Goal: Task Accomplishment & Management: Complete application form

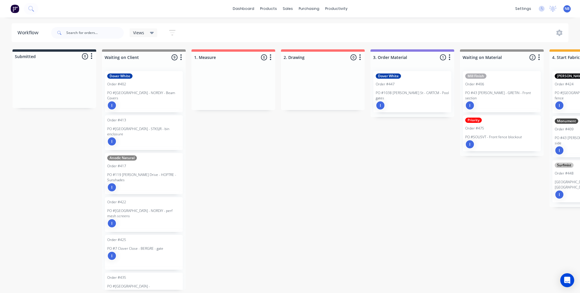
scroll to position [3, 394]
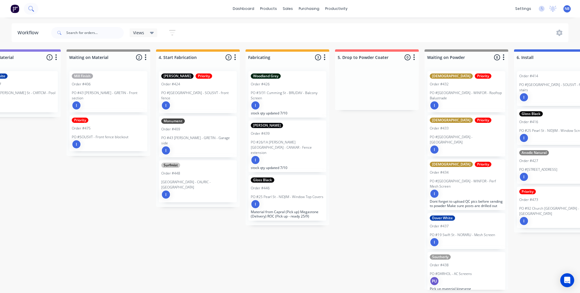
click at [31, 10] on icon at bounding box center [30, 8] width 5 height 5
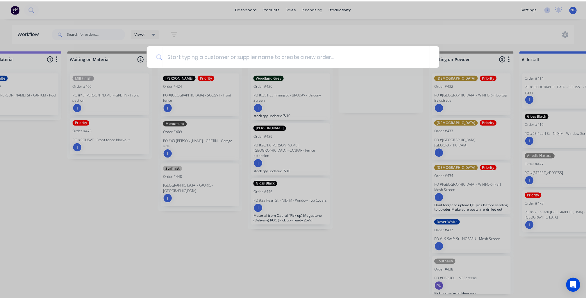
scroll to position [0, 394]
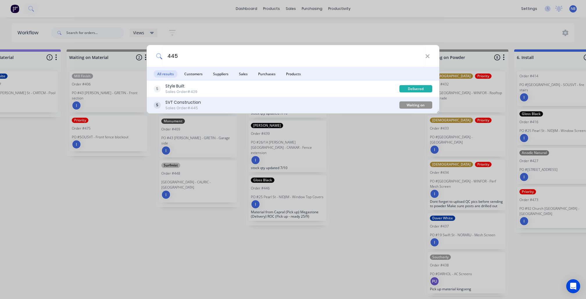
type input "445"
click at [224, 104] on div "SVT Construction Sales Order #445" at bounding box center [277, 104] width 246 height 11
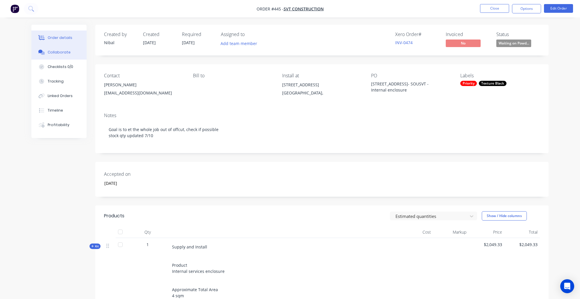
click at [56, 58] on button "Collaborate" at bounding box center [58, 52] width 55 height 15
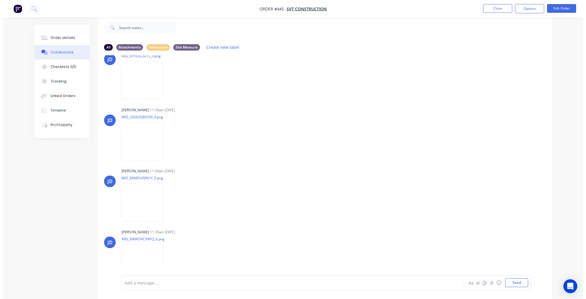
scroll to position [1210, 0]
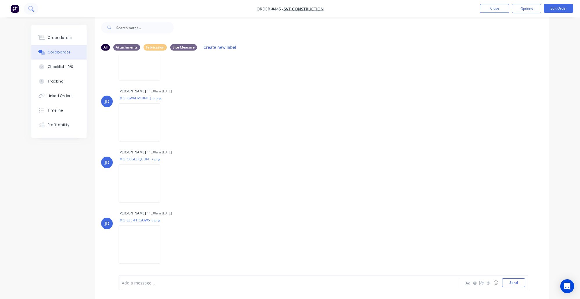
click at [26, 8] on button at bounding box center [31, 9] width 15 height 12
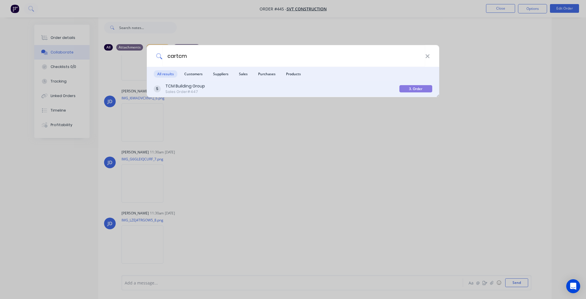
type input "cartcm"
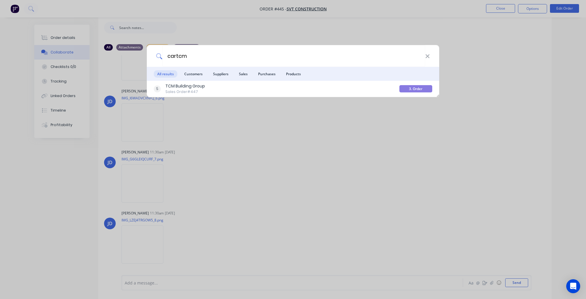
click at [190, 85] on div "TCM Building Group" at bounding box center [185, 86] width 40 height 6
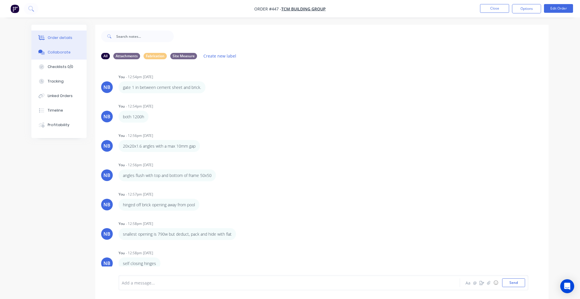
click at [61, 43] on button "Order details" at bounding box center [58, 38] width 55 height 15
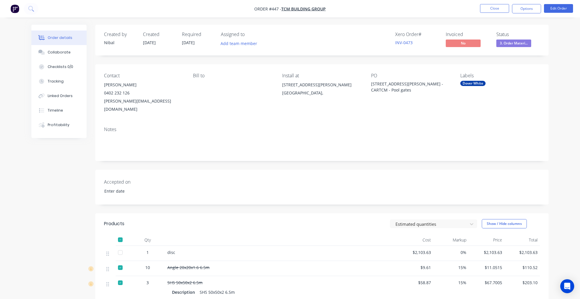
type input "[DATE]"
click at [497, 9] on button "Close" at bounding box center [494, 8] width 29 height 9
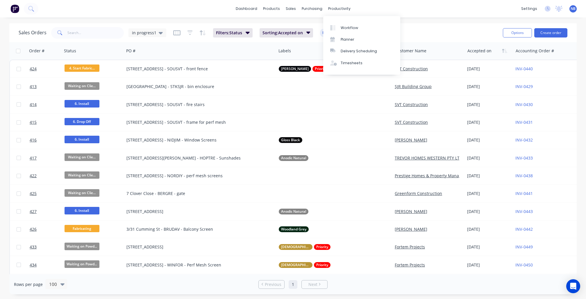
click at [341, 21] on div "Workflow Planner Delivery Scheduling Timesheets" at bounding box center [361, 45] width 77 height 59
click at [344, 27] on div "Workflow" at bounding box center [349, 27] width 17 height 5
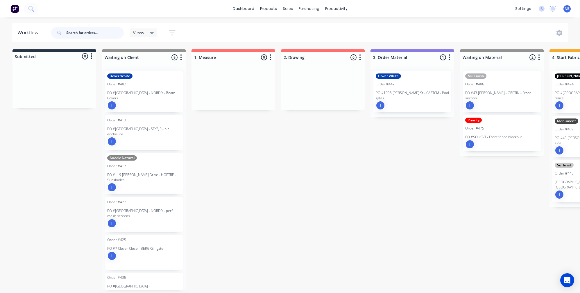
click at [72, 27] on input "text" at bounding box center [95, 33] width 58 height 12
click at [33, 11] on icon at bounding box center [31, 9] width 6 height 6
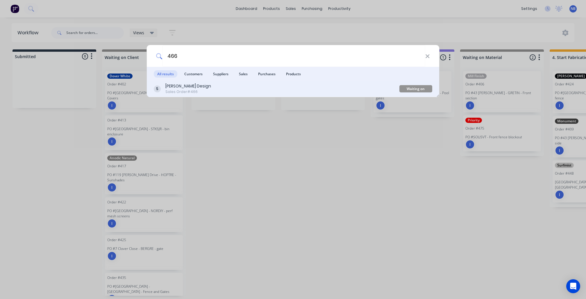
type input "466"
click at [208, 91] on div "[PERSON_NAME] Design Sales Order #466" at bounding box center [277, 88] width 246 height 11
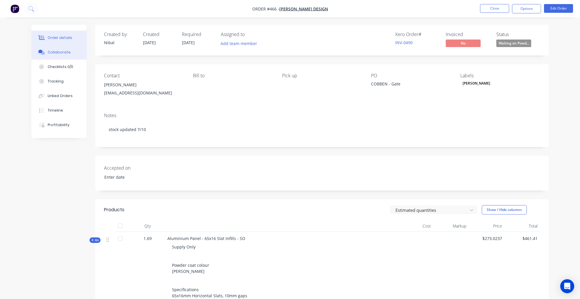
click at [63, 55] on div "Collaborate" at bounding box center [59, 52] width 23 height 5
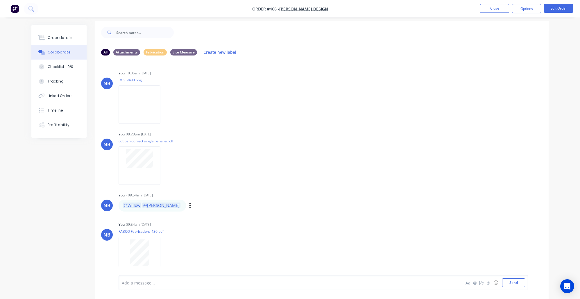
scroll to position [9, 0]
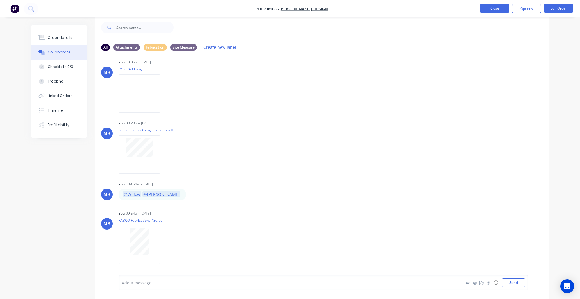
click at [488, 6] on button "Close" at bounding box center [494, 8] width 29 height 9
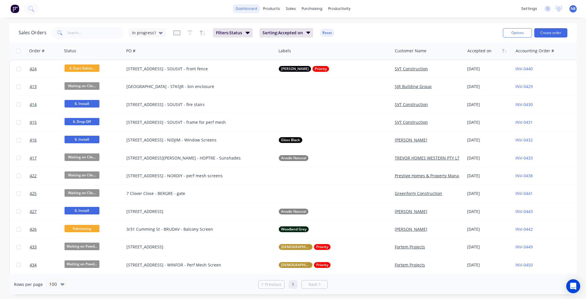
click at [245, 8] on link "dashboard" at bounding box center [246, 8] width 27 height 9
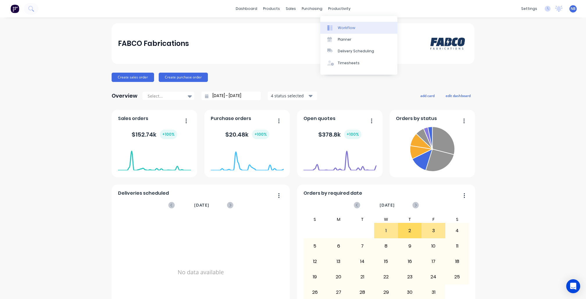
click at [341, 24] on link "Workflow" at bounding box center [358, 28] width 77 height 12
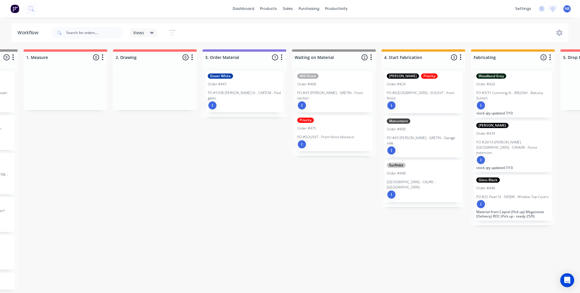
scroll to position [0, 169]
click at [223, 101] on div "I" at bounding box center [243, 105] width 73 height 9
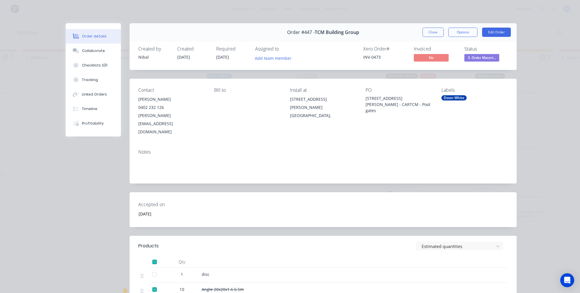
scroll to position [0, 0]
click at [426, 31] on button "Close" at bounding box center [433, 32] width 21 height 9
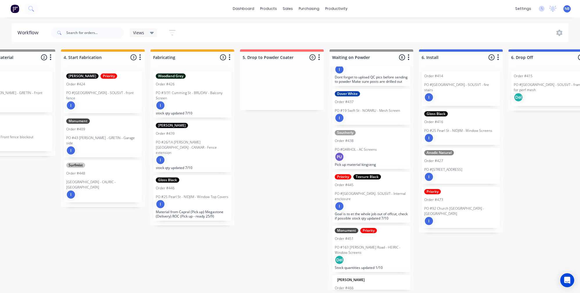
scroll to position [138, 0]
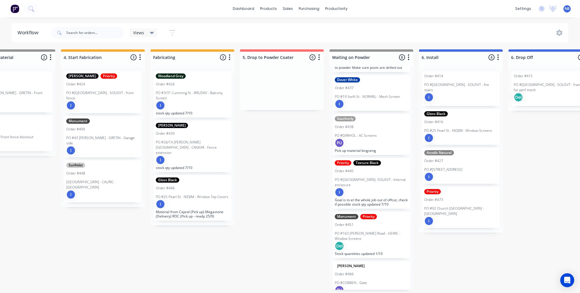
click at [379, 281] on div "PO #COBBEN - Gate" at bounding box center [371, 283] width 73 height 5
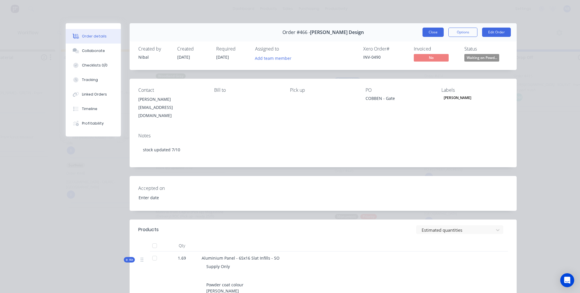
click at [419, 35] on div "Order #466 - [PERSON_NAME] Design Close Options Edit Order" at bounding box center [323, 32] width 387 height 18
click at [424, 34] on button "Close" at bounding box center [433, 32] width 21 height 9
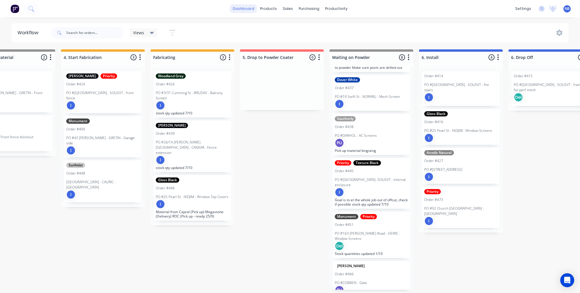
click at [257, 10] on link "dashboard" at bounding box center [243, 8] width 27 height 9
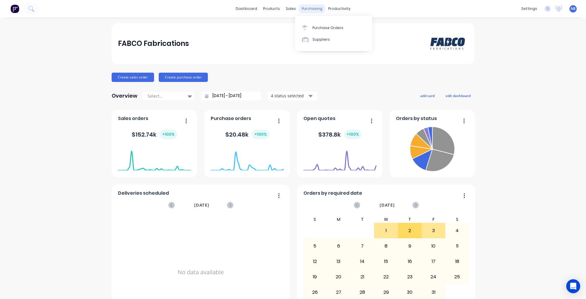
drag, startPoint x: 296, startPoint y: 8, endPoint x: 308, endPoint y: 9, distance: 11.8
click at [299, 8] on div "purchasing" at bounding box center [312, 8] width 26 height 9
click at [299, 42] on div "Customers" at bounding box center [308, 39] width 21 height 5
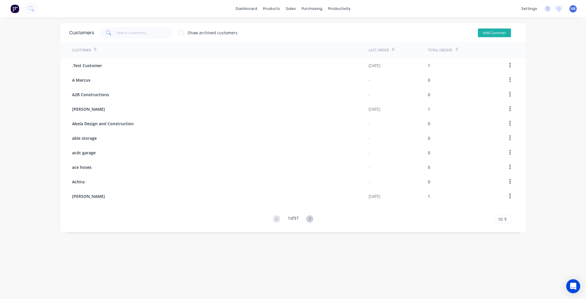
click at [494, 31] on button "Add Customer" at bounding box center [494, 32] width 33 height 9
select select "AU"
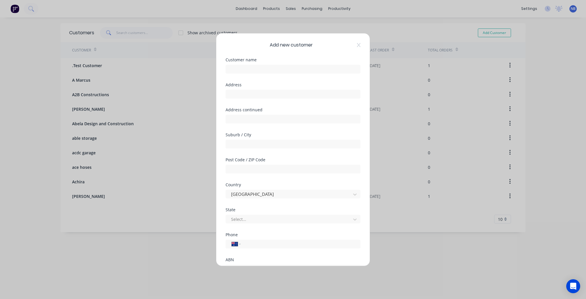
click at [262, 62] on div "Customer name" at bounding box center [293, 66] width 135 height 16
drag, startPoint x: 267, startPoint y: 69, endPoint x: 277, endPoint y: 58, distance: 15.6
type input "[PERSON_NAME]"
drag, startPoint x: 309, startPoint y: 99, endPoint x: 309, endPoint y: 103, distance: 3.8
click at [309, 99] on div "Address" at bounding box center [293, 95] width 135 height 25
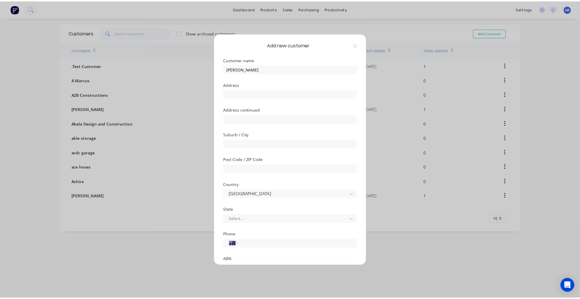
scroll to position [49, 0]
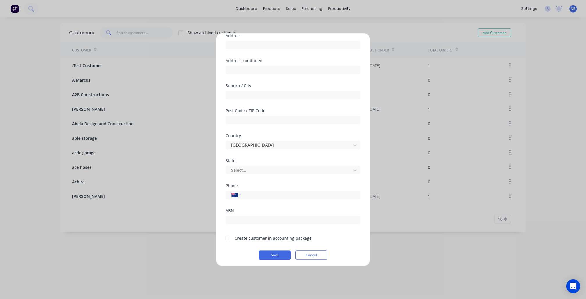
click at [241, 242] on form "Customer name [PERSON_NAME] Address Address continued Suburb / City Post Code /…" at bounding box center [293, 134] width 135 height 251
click at [234, 238] on div "Create customer in accounting package" at bounding box center [269, 238] width 86 height 6
click at [224, 239] on div at bounding box center [228, 238] width 12 height 12
click at [264, 255] on button "Save" at bounding box center [275, 255] width 32 height 9
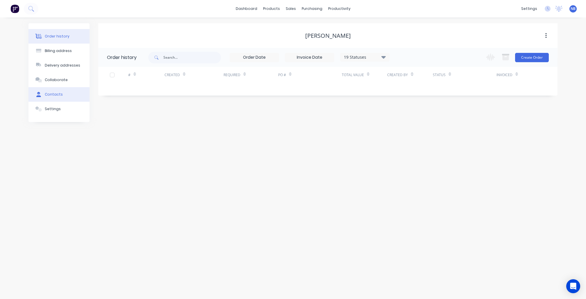
click at [50, 102] on button "Contacts" at bounding box center [58, 94] width 61 height 15
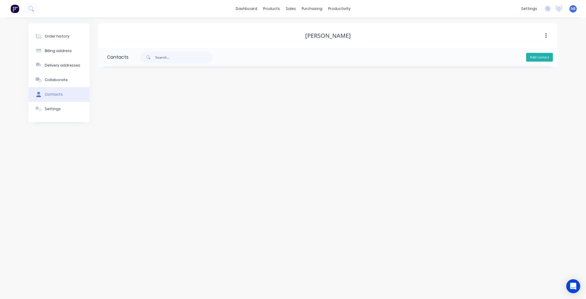
click at [544, 61] on button "Add contact" at bounding box center [539, 57] width 27 height 9
select select "AU"
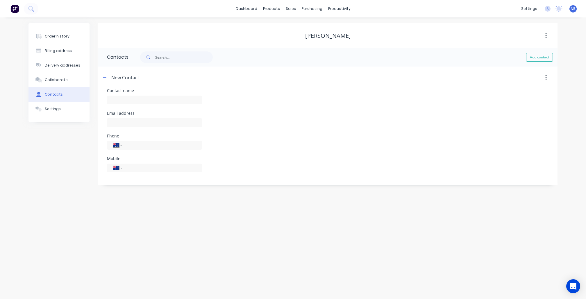
click at [145, 109] on div at bounding box center [154, 102] width 95 height 17
type input "[PERSON_NAME]"
select select "AU"
paste input "[PERSON_NAME][EMAIL_ADDRESS][DOMAIN_NAME]"
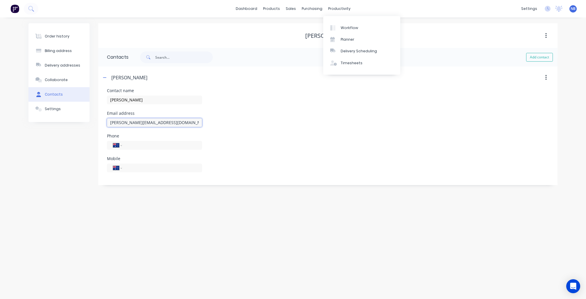
type input "[PERSON_NAME][EMAIL_ADDRESS][DOMAIN_NAME]"
click at [230, 162] on div "Mobile International [GEOGRAPHIC_DATA] [GEOGRAPHIC_DATA] [GEOGRAPHIC_DATA] [GEO…" at bounding box center [328, 168] width 442 height 23
click at [64, 73] on button "Delivery addresses" at bounding box center [58, 65] width 61 height 15
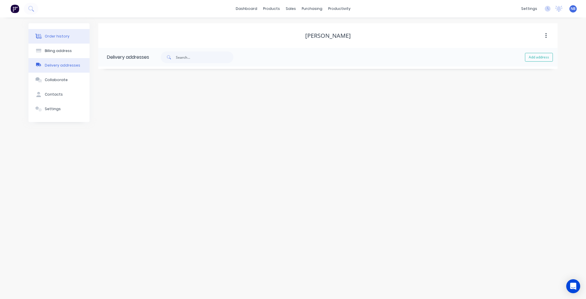
click at [67, 41] on button "Order history" at bounding box center [58, 36] width 61 height 15
click at [520, 65] on div "Change order status Submitted Waiting on Client 1. Measure 2. Drawing 3. Order …" at bounding box center [516, 57] width 66 height 19
click at [525, 60] on button "Create Order" at bounding box center [532, 57] width 34 height 9
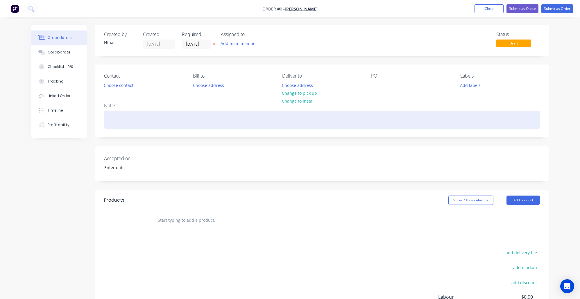
click at [381, 115] on div at bounding box center [322, 120] width 436 height 18
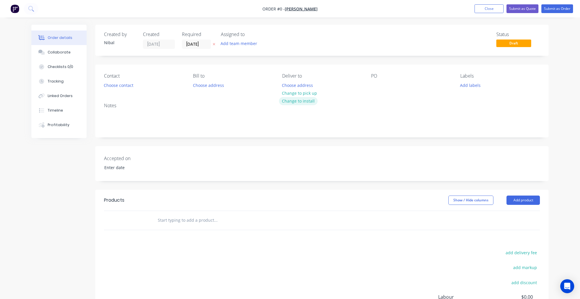
click at [296, 101] on div "Order details Collaborate Checklists 0/0 Tracking Linked Orders Timeline Profit…" at bounding box center [290, 202] width 529 height 354
click at [317, 96] on div "Choose address Change to pick up Change to install" at bounding box center [299, 93] width 41 height 24
click at [312, 98] on button "Change to install" at bounding box center [298, 101] width 39 height 8
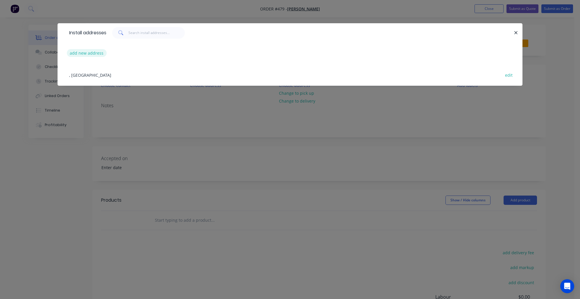
click at [88, 51] on button "add new address" at bounding box center [87, 53] width 40 height 8
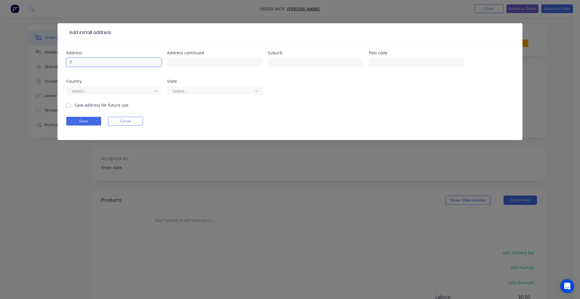
click at [110, 62] on input "7" at bounding box center [113, 62] width 95 height 9
type input "[STREET_ADDRESS]"
click at [292, 64] on input "Oakleigh SOuth" at bounding box center [315, 62] width 95 height 9
type input "[GEOGRAPHIC_DATA]"
click at [73, 103] on div "Save address for future use" at bounding box center [97, 105] width 62 height 6
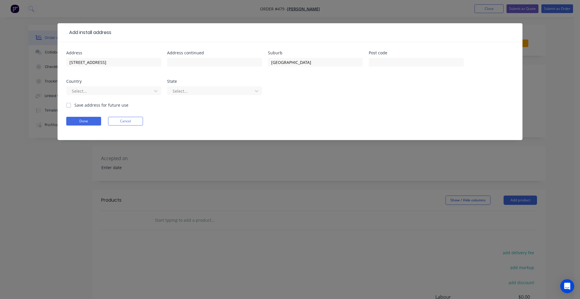
drag, startPoint x: 68, startPoint y: 105, endPoint x: 71, endPoint y: 112, distance: 7.8
click at [74, 104] on label "Save address for future use" at bounding box center [101, 105] width 54 height 6
click at [68, 104] on input "Save address for future use" at bounding box center [68, 105] width 5 height 6
checkbox input "true"
click at [88, 122] on button "Done" at bounding box center [83, 121] width 35 height 9
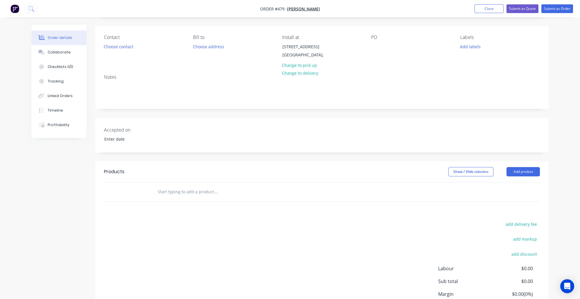
scroll to position [41, 0]
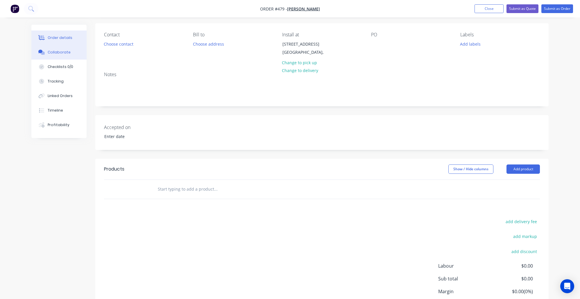
click at [47, 52] on button "Collaborate" at bounding box center [58, 52] width 55 height 15
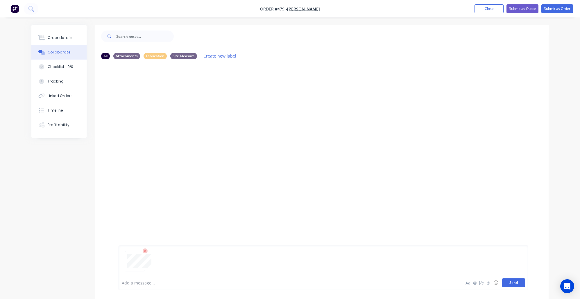
click at [518, 281] on button "Send" at bounding box center [513, 282] width 23 height 9
click at [53, 37] on div "Order details" at bounding box center [60, 37] width 25 height 5
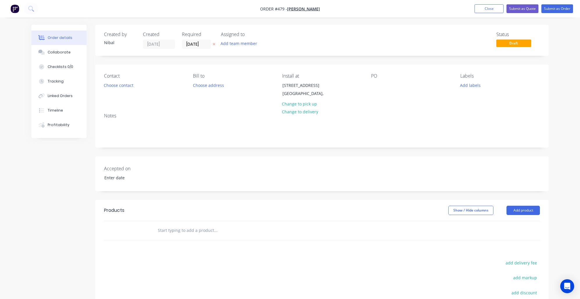
scroll to position [41, 0]
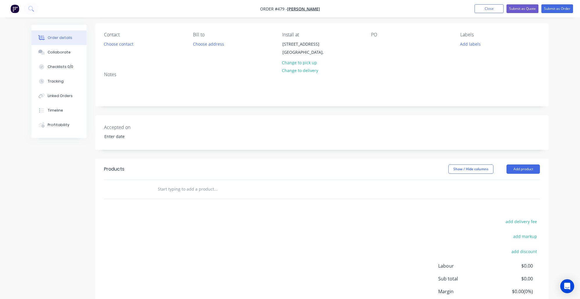
click at [199, 192] on input "text" at bounding box center [216, 189] width 116 height 12
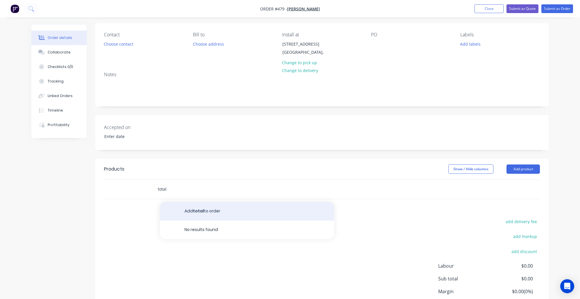
type input "total"
click at [218, 204] on button "Add total to order" at bounding box center [247, 211] width 174 height 19
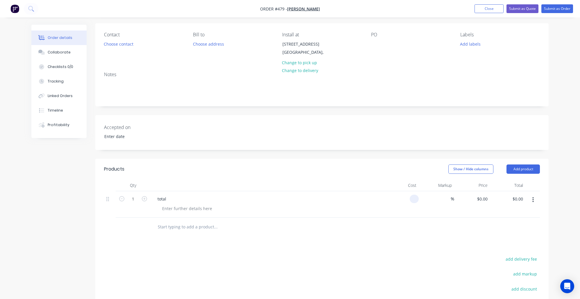
click at [415, 197] on input at bounding box center [415, 199] width 7 height 8
paste input "21176.27"
type input "$21,176.27"
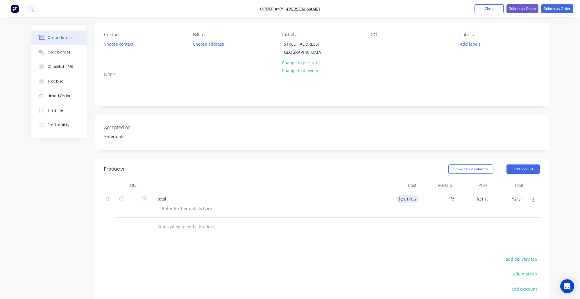
click at [417, 244] on div "Products Show / Hide columns Add product Qty Cost Markup Price Total 1 total $2…" at bounding box center [321, 267] width 453 height 217
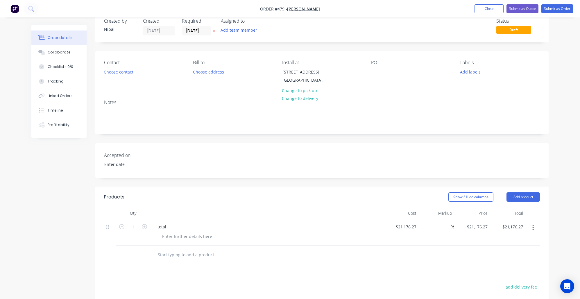
scroll to position [0, 0]
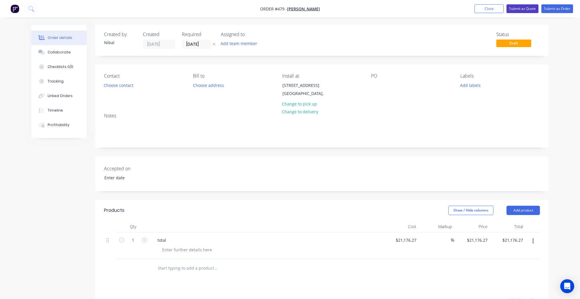
click at [517, 11] on button "Submit as Quote" at bounding box center [523, 8] width 32 height 9
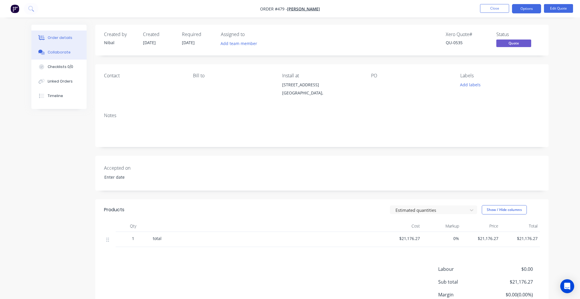
click at [67, 50] on button "Collaborate" at bounding box center [58, 52] width 55 height 15
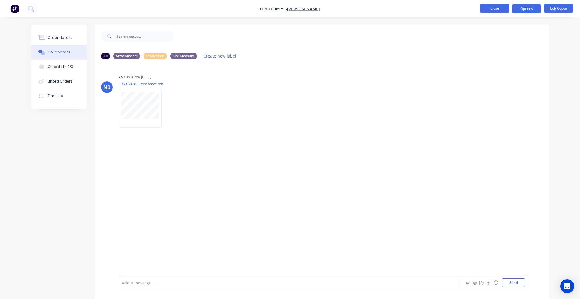
click at [503, 10] on button "Close" at bounding box center [494, 8] width 29 height 9
